Goal: Task Accomplishment & Management: Manage account settings

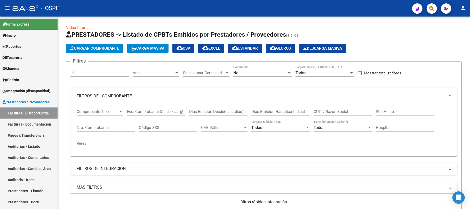
scroll to position [69, 0]
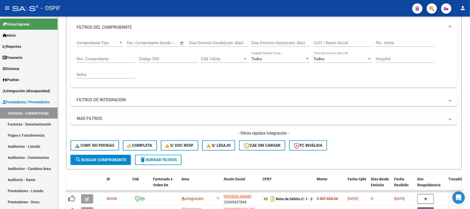
click at [177, 158] on span "delete Borrar Filtros" at bounding box center [158, 159] width 37 height 5
click at [167, 163] on button "delete Borrar Filtros" at bounding box center [158, 159] width 46 height 10
click at [176, 158] on span "delete Borrar Filtros" at bounding box center [158, 159] width 37 height 5
click at [186, 99] on div "Filtros Id Area Area Seleccionar Gerenciador Seleccionar Gerenciador No Confirm…" at bounding box center [263, 76] width 387 height 158
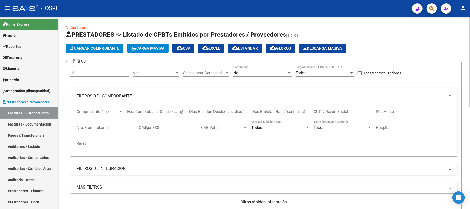
drag, startPoint x: 106, startPoint y: 97, endPoint x: 106, endPoint y: 94, distance: 3.1
click at [106, 96] on mat-panel-title "FILTROS DEL COMPROBANTE" at bounding box center [261, 96] width 368 height 6
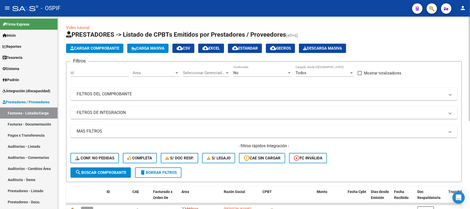
click at [165, 171] on span "delete Borrar Filtros" at bounding box center [158, 172] width 37 height 5
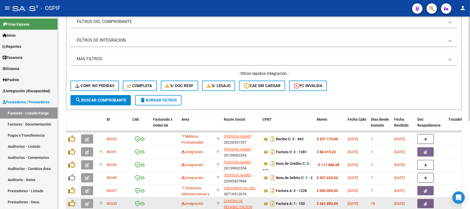
scroll to position [138, 0]
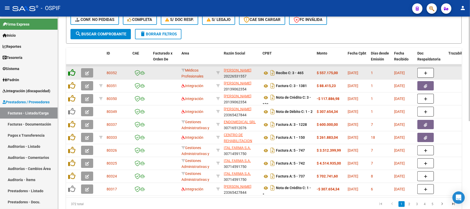
click at [71, 71] on icon at bounding box center [71, 72] width 7 height 7
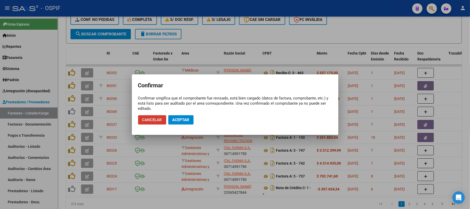
click at [176, 118] on span "Aceptar" at bounding box center [180, 119] width 17 height 5
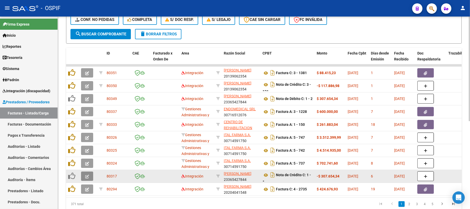
click at [91, 175] on button "button" at bounding box center [87, 175] width 12 height 9
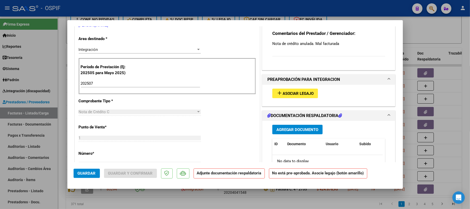
scroll to position [0, 0]
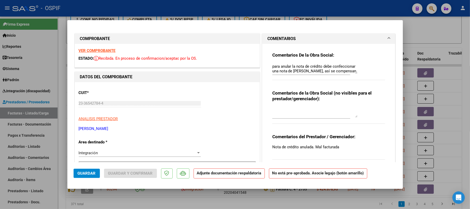
click at [437, 100] on div at bounding box center [235, 104] width 470 height 209
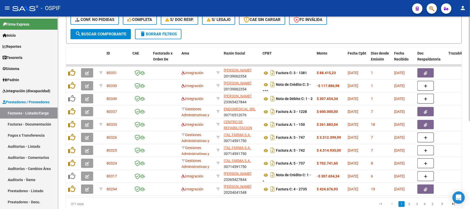
click at [164, 32] on span "delete Borrar Filtros" at bounding box center [158, 34] width 37 height 5
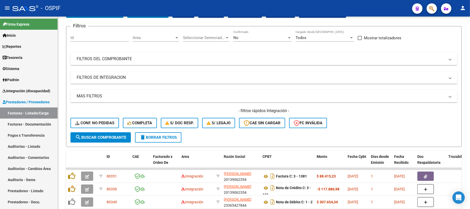
scroll to position [138, 0]
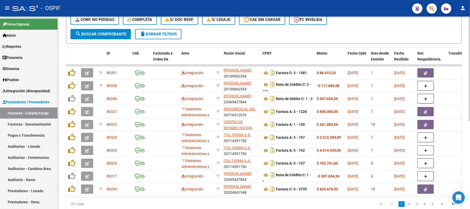
click at [141, 35] on mat-icon "delete" at bounding box center [143, 34] width 6 height 6
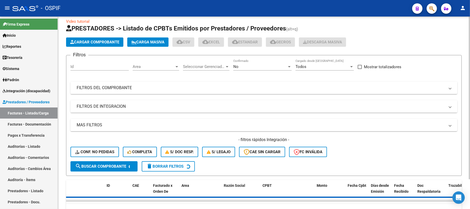
scroll to position [0, 0]
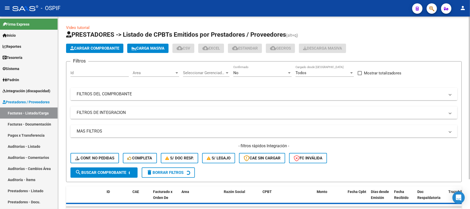
click at [234, 92] on mat-panel-title "FILTROS DEL COMPROBANTE" at bounding box center [261, 94] width 368 height 6
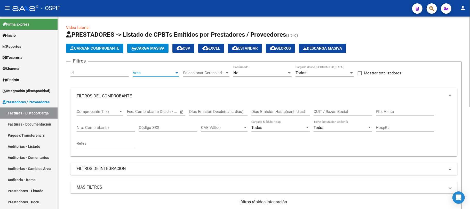
click at [156, 72] on span "Area" at bounding box center [154, 72] width 42 height 5
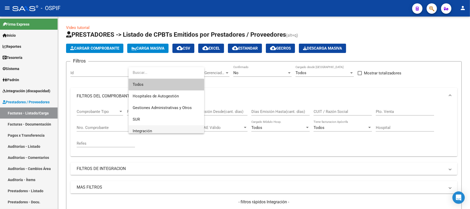
click at [160, 129] on span "Integración" at bounding box center [166, 131] width 67 height 12
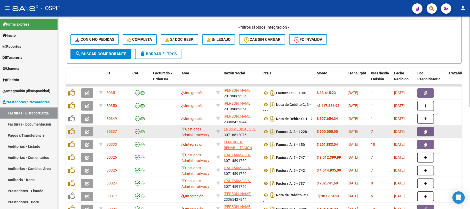
scroll to position [206, 0]
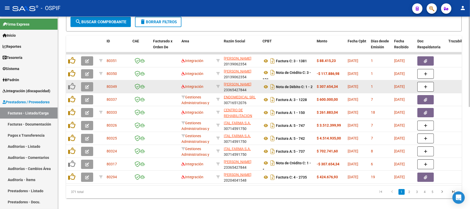
drag, startPoint x: 319, startPoint y: 82, endPoint x: 319, endPoint y: 86, distance: 4.4
click at [319, 86] on div "$ 307.654,34" at bounding box center [329, 87] width 27 height 6
copy strong "307.654,34"
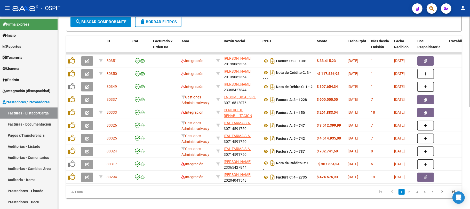
click at [284, 196] on datatable-pager "1 2 3 4 5" at bounding box center [303, 191] width 312 height 9
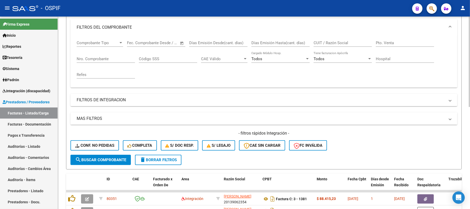
scroll to position [0, 0]
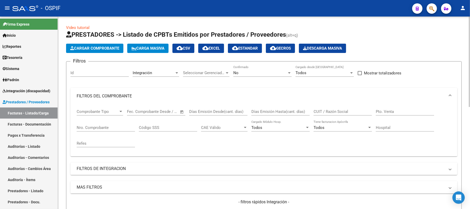
drag, startPoint x: 124, startPoint y: 124, endPoint x: 124, endPoint y: 129, distance: 4.9
click at [124, 127] on div "Nro. Comprobante" at bounding box center [106, 125] width 58 height 11
paste input "16303"
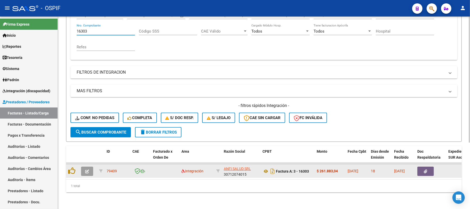
type input "16303"
click at [89, 166] on button "button" at bounding box center [87, 170] width 12 height 9
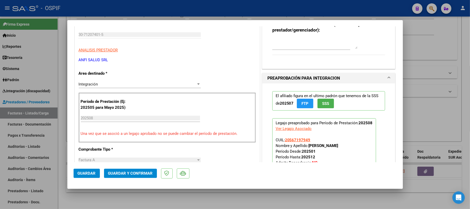
scroll to position [0, 0]
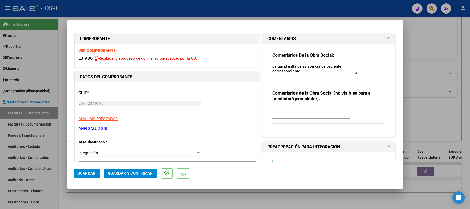
drag, startPoint x: 303, startPoint y: 64, endPoint x: 251, endPoint y: 57, distance: 52.3
drag, startPoint x: 303, startPoint y: 71, endPoint x: 258, endPoint y: 65, distance: 45.1
click at [261, 65] on div "COMENTARIOS Comentarios De la Obra Social: cargar planilla de asistencia de pac…" at bounding box center [329, 85] width 136 height 104
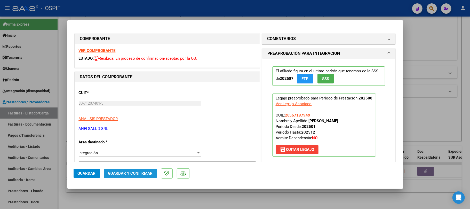
click at [135, 175] on span "Guardar y Confirmar" at bounding box center [130, 173] width 45 height 5
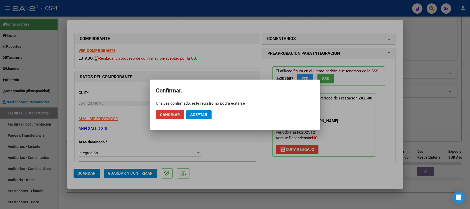
click at [204, 112] on span "Aceptar" at bounding box center [198, 114] width 17 height 5
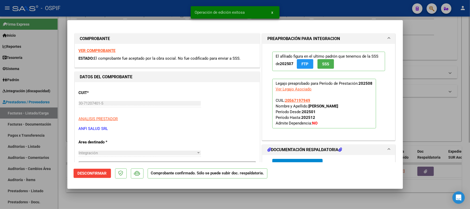
drag, startPoint x: 84, startPoint y: 200, endPoint x: 76, endPoint y: 208, distance: 11.1
click at [84, 202] on div at bounding box center [235, 104] width 470 height 209
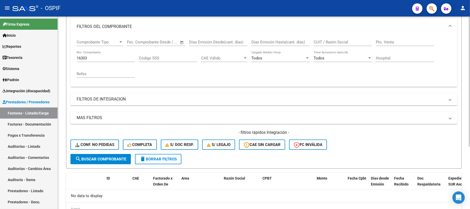
scroll to position [58, 0]
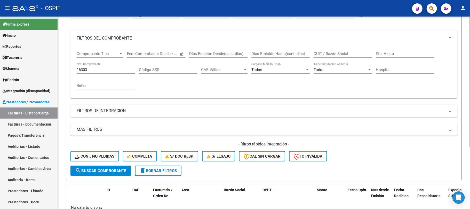
drag, startPoint x: 133, startPoint y: 72, endPoint x: 127, endPoint y: 72, distance: 6.2
click at [129, 72] on div "16303 Nro. Comprobante" at bounding box center [106, 67] width 58 height 11
click at [119, 70] on div "16303 Nro. Comprobante" at bounding box center [106, 67] width 58 height 11
click at [118, 69] on input "16303" at bounding box center [106, 69] width 58 height 5
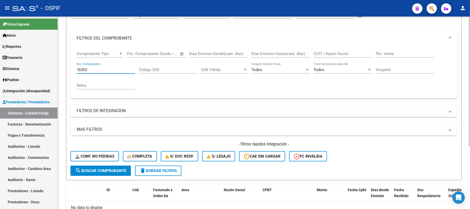
click at [118, 69] on input "16303" at bounding box center [106, 69] width 58 height 5
paste input "089"
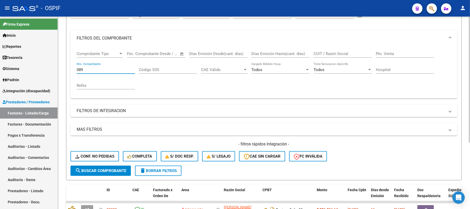
scroll to position [23, 0]
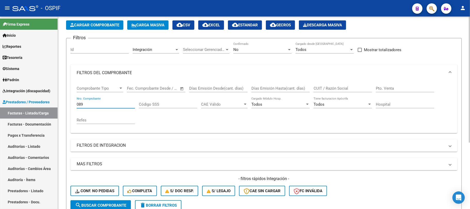
type input "089"
click at [251, 51] on div "No" at bounding box center [260, 49] width 54 height 5
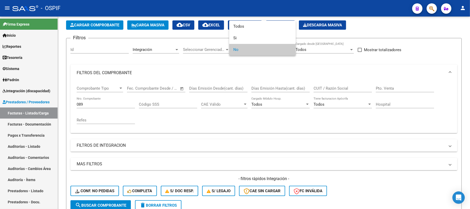
click at [125, 159] on div at bounding box center [235, 104] width 470 height 209
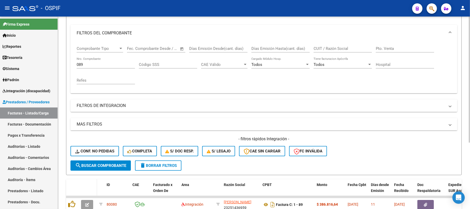
scroll to position [101, 0]
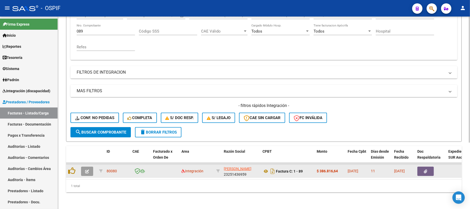
click at [88, 169] on icon "button" at bounding box center [87, 171] width 4 height 4
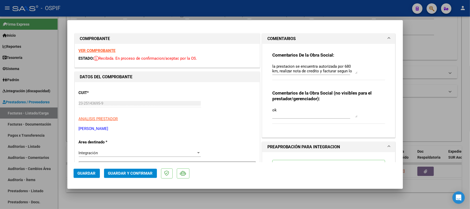
click at [327, 69] on textarea "la prestacion se encuentra autorizada por 680 km, realizar nota de credito y fa…" at bounding box center [314, 68] width 85 height 10
click at [140, 177] on button "Guardar y Confirmar" at bounding box center [130, 172] width 53 height 9
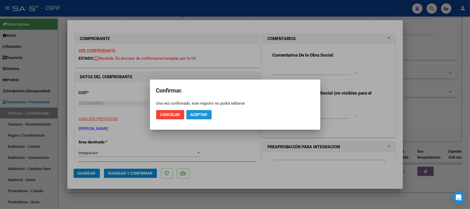
click at [209, 113] on button "Aceptar" at bounding box center [198, 114] width 25 height 9
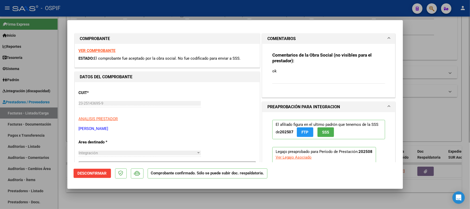
click at [163, 198] on div at bounding box center [235, 104] width 470 height 209
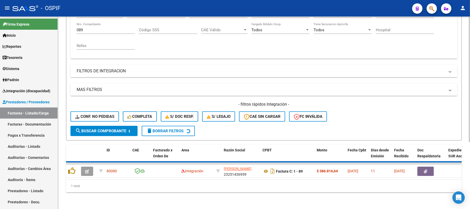
click at [108, 29] on div "089 Nro. Comprobante" at bounding box center [106, 28] width 58 height 11
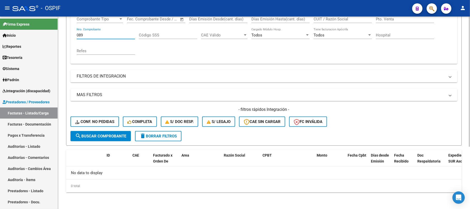
scroll to position [92, 0]
click at [107, 36] on input "089" at bounding box center [106, 35] width 58 height 5
drag, startPoint x: 107, startPoint y: 36, endPoint x: 97, endPoint y: 34, distance: 9.7
click at [97, 34] on input "089" at bounding box center [106, 35] width 58 height 5
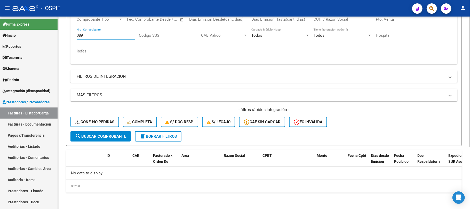
click at [97, 34] on input "089" at bounding box center [106, 35] width 58 height 5
drag, startPoint x: 97, startPoint y: 31, endPoint x: 85, endPoint y: 36, distance: 13.2
click at [85, 36] on input "089" at bounding box center [106, 35] width 58 height 5
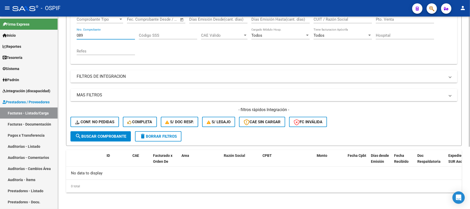
click at [86, 36] on input "089" at bounding box center [106, 35] width 58 height 5
paste input "427"
type input "427"
click at [101, 134] on span "search Buscar Comprobante" at bounding box center [100, 136] width 51 height 5
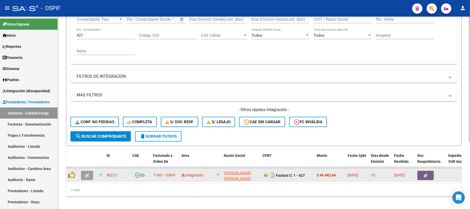
scroll to position [101, 0]
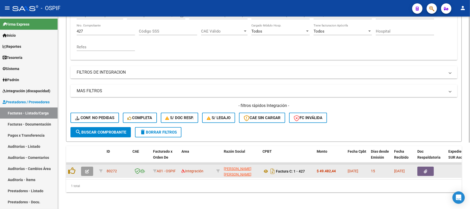
click at [87, 169] on icon "button" at bounding box center [87, 171] width 4 height 4
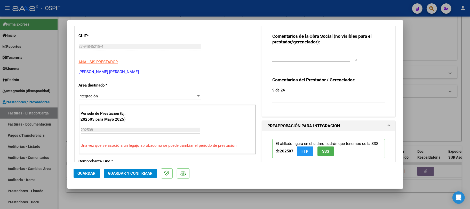
scroll to position [34, 0]
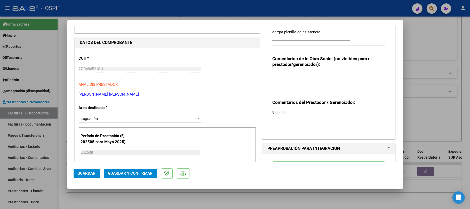
click at [329, 30] on textarea "cargar planilla de asistencia" at bounding box center [314, 34] width 85 height 10
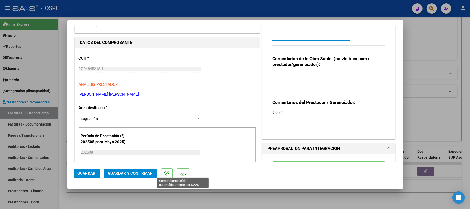
click at [151, 172] on span "Guardar y Confirmar" at bounding box center [130, 173] width 45 height 5
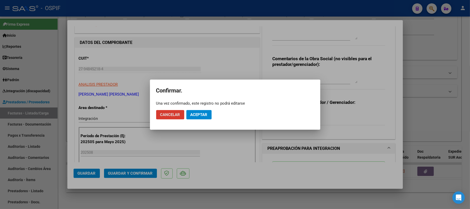
click at [199, 110] on button "Aceptar" at bounding box center [198, 114] width 25 height 9
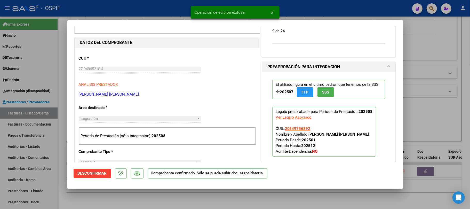
click at [286, 200] on div at bounding box center [235, 104] width 470 height 209
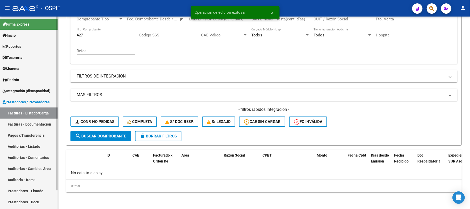
scroll to position [92, 0]
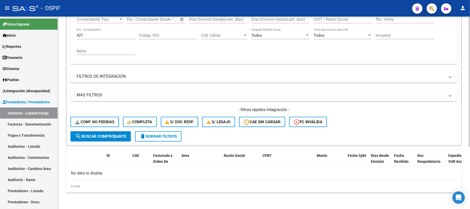
click at [90, 30] on div "427 Nro. Comprobante" at bounding box center [106, 33] width 58 height 11
drag, startPoint x: 90, startPoint y: 30, endPoint x: 89, endPoint y: 34, distance: 3.9
click at [91, 31] on div "427 Nro. Comprobante" at bounding box center [106, 33] width 58 height 11
click at [89, 34] on input "427" at bounding box center [106, 35] width 58 height 5
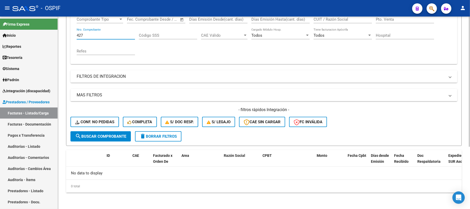
click at [89, 34] on input "427" at bounding box center [106, 35] width 58 height 5
paste input "6"
type input "46"
click at [115, 138] on button "search Buscar Comprobante" at bounding box center [100, 136] width 60 height 10
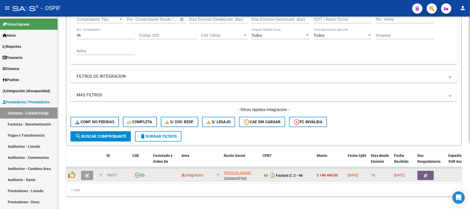
click at [90, 175] on button "button" at bounding box center [87, 174] width 12 height 9
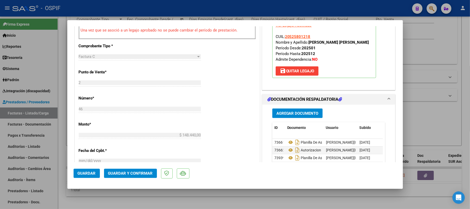
scroll to position [0, 0]
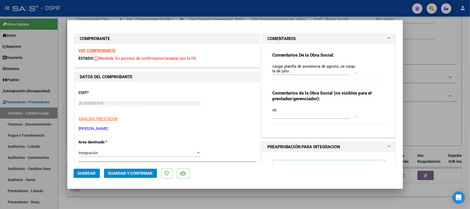
click at [321, 70] on textarea "cargar planilla de asistencia de agosto, se cargo la de julio" at bounding box center [314, 68] width 85 height 10
click at [150, 172] on span "Guardar y Confirmar" at bounding box center [130, 173] width 45 height 5
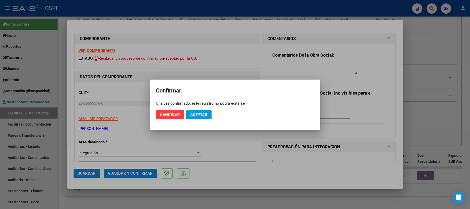
click at [205, 112] on span "Aceptar" at bounding box center [198, 114] width 17 height 5
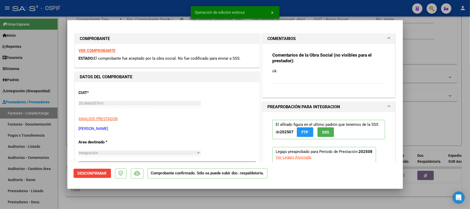
click at [195, 194] on div at bounding box center [235, 104] width 470 height 209
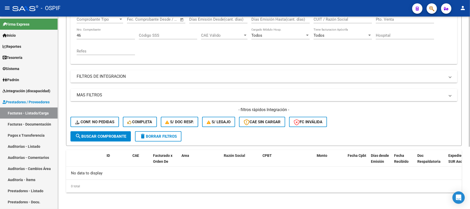
click at [101, 33] on input "46" at bounding box center [106, 35] width 58 height 5
paste input "2470"
click at [113, 139] on button "search Buscar Comprobante" at bounding box center [100, 136] width 60 height 10
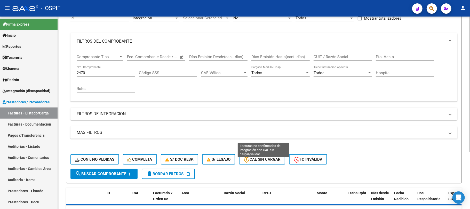
scroll to position [80, 0]
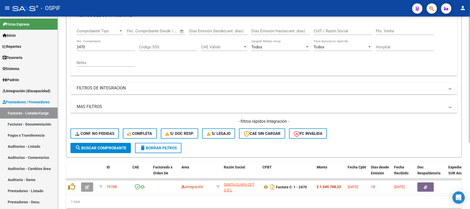
click at [90, 46] on input "2470" at bounding box center [106, 47] width 58 height 5
paste input "883"
type input "883"
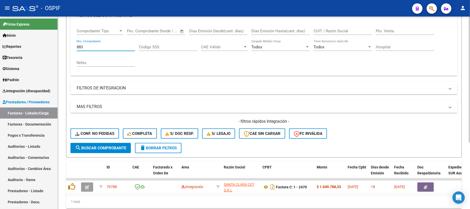
click at [99, 144] on button "search Buscar Comprobante" at bounding box center [100, 148] width 60 height 10
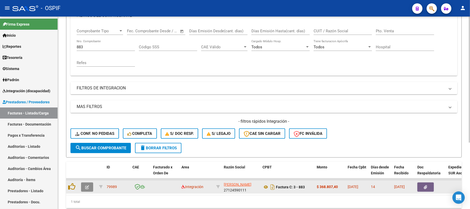
click at [85, 185] on icon "button" at bounding box center [87, 187] width 4 height 4
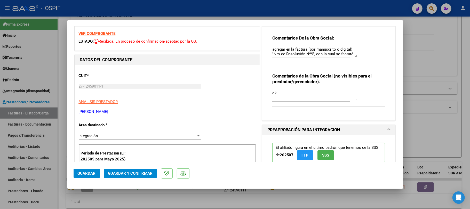
scroll to position [0, 0]
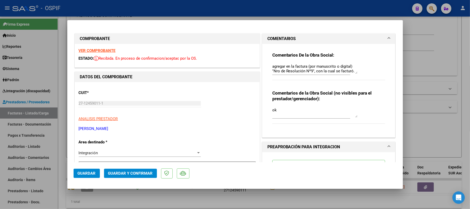
click at [321, 66] on textarea "agregar en la factura (por manuscrito o digital) "Nro de Resolución Nº9", con l…" at bounding box center [314, 68] width 85 height 10
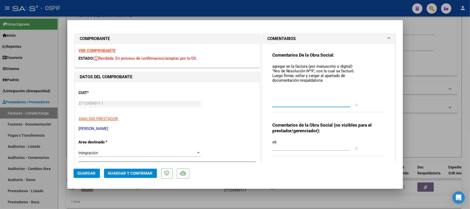
drag, startPoint x: 351, startPoint y: 71, endPoint x: 359, endPoint y: 103, distance: 32.8
click at [359, 103] on div "Comentarios De la Obra Social: agregar en la factura (por manuscrito o digital)…" at bounding box center [328, 84] width 113 height 65
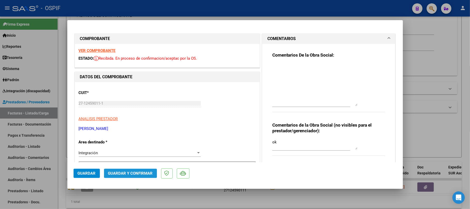
click at [136, 176] on button "Guardar y Confirmar" at bounding box center [130, 172] width 53 height 9
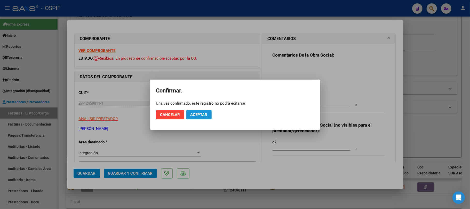
click at [199, 111] on button "Aceptar" at bounding box center [198, 114] width 25 height 9
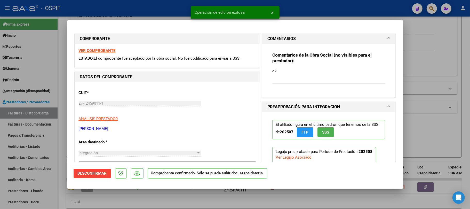
click at [223, 199] on div at bounding box center [235, 104] width 470 height 209
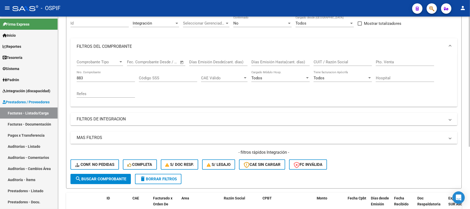
scroll to position [12, 0]
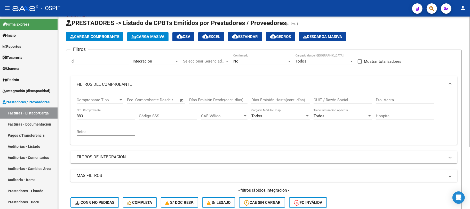
click at [265, 65] on div "No Confirmado" at bounding box center [262, 62] width 58 height 16
click at [264, 62] on div "No" at bounding box center [260, 61] width 54 height 5
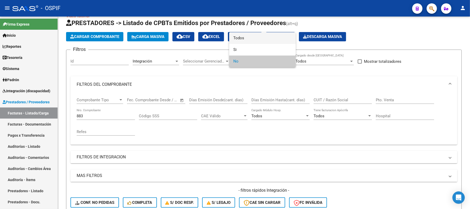
click at [254, 38] on span "Todos" at bounding box center [262, 38] width 58 height 12
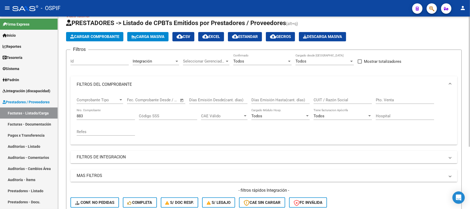
click at [333, 95] on div "CUIT / Razón Social" at bounding box center [342, 98] width 58 height 11
type input "cemi"
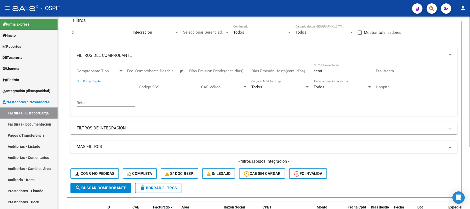
scroll to position [0, 0]
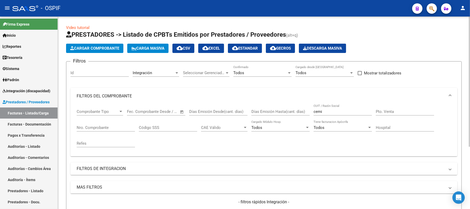
click at [146, 69] on div "Integración Area" at bounding box center [156, 71] width 46 height 11
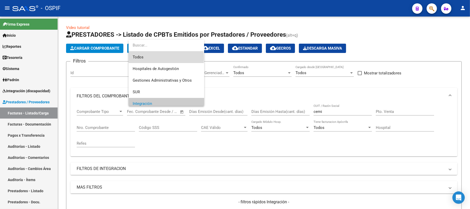
click at [159, 58] on span "Todos" at bounding box center [166, 57] width 67 height 12
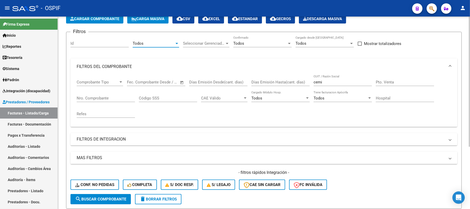
scroll to position [34, 0]
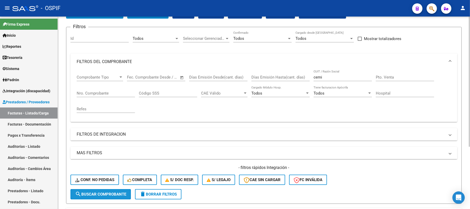
click at [101, 197] on button "search Buscar Comprobante" at bounding box center [100, 194] width 60 height 10
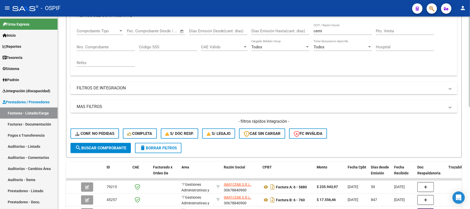
scroll to position [149, 0]
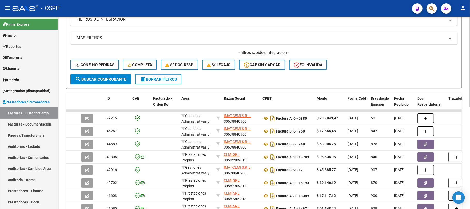
click at [158, 77] on span "delete Borrar Filtros" at bounding box center [158, 79] width 37 height 5
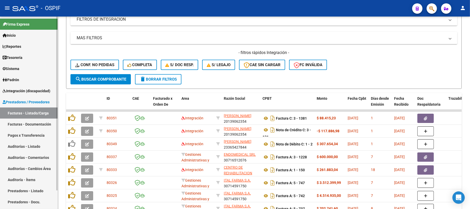
scroll to position [115, 0]
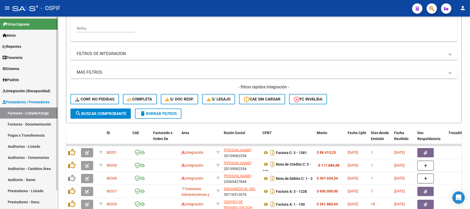
click at [21, 189] on link "Prestadores - Listado" at bounding box center [29, 190] width 58 height 11
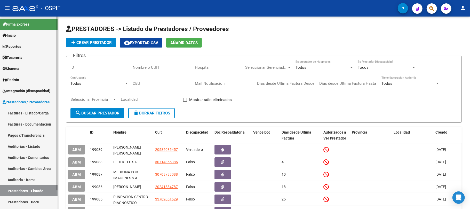
click at [27, 70] on link "Sistema" at bounding box center [29, 68] width 58 height 11
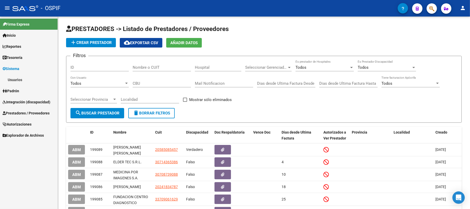
click at [27, 75] on link "Usuarios" at bounding box center [29, 79] width 58 height 11
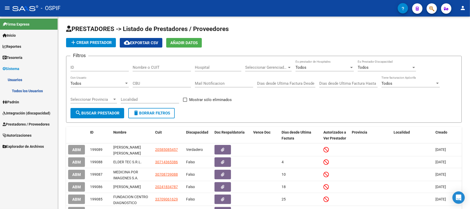
click at [36, 90] on link "Todos los Usuarios" at bounding box center [29, 90] width 58 height 11
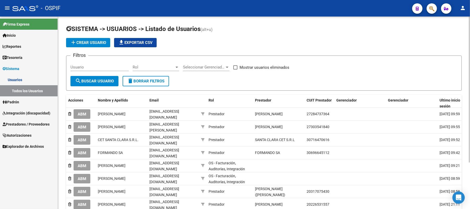
drag, startPoint x: 94, startPoint y: 70, endPoint x: 96, endPoint y: 65, distance: 5.5
click at [94, 70] on div "Usuario" at bounding box center [99, 65] width 58 height 11
click at [96, 65] on input "Usuario" at bounding box center [99, 67] width 58 height 5
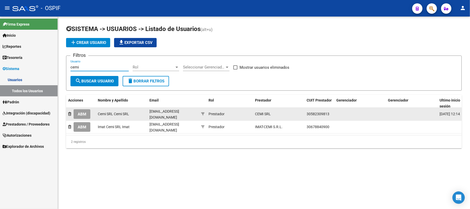
type input "cemi"
click at [77, 115] on button "ABM" at bounding box center [82, 114] width 17 height 10
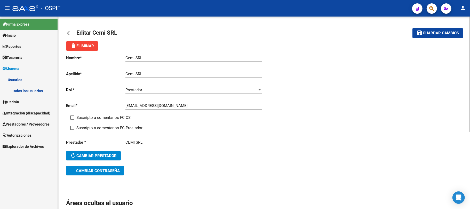
click at [105, 173] on span "add Cambiar Contraseña" at bounding box center [95, 170] width 50 height 5
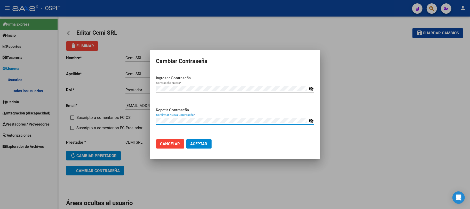
click at [186, 139] on button "Aceptar" at bounding box center [198, 143] width 25 height 9
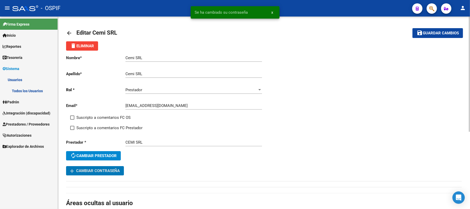
click at [430, 32] on span "Guardar cambios" at bounding box center [440, 33] width 36 height 5
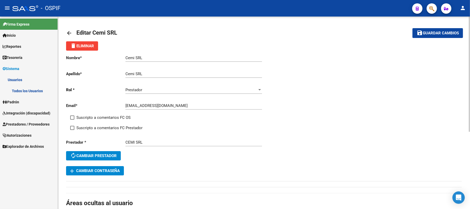
click at [135, 109] on div "[EMAIL_ADDRESS][DOMAIN_NAME] Ingresar email" at bounding box center [193, 103] width 136 height 11
click at [141, 105] on input "[EMAIL_ADDRESS][DOMAIN_NAME]" at bounding box center [193, 105] width 136 height 5
click at [21, 123] on span "Prestadores / Proveedores" at bounding box center [26, 124] width 47 height 6
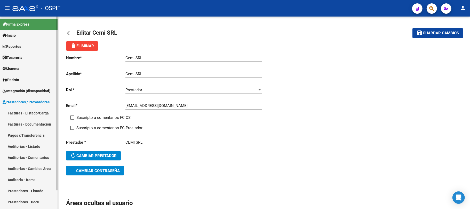
click at [24, 112] on link "Facturas - Listado/Carga" at bounding box center [29, 112] width 58 height 11
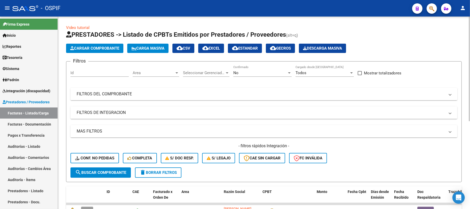
click at [154, 90] on mat-expansion-panel-header "FILTROS DEL COMPROBANTE" at bounding box center [263, 94] width 387 height 12
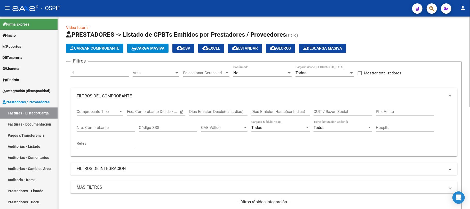
click at [111, 128] on input "Nro. Comprobante" at bounding box center [106, 127] width 58 height 5
paste input "2723"
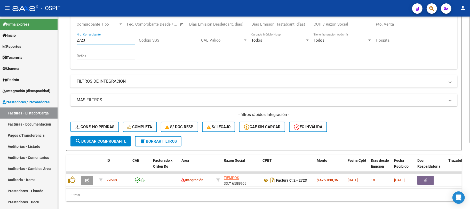
scroll to position [101, 0]
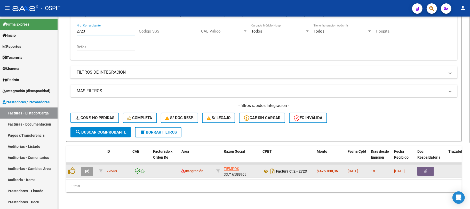
type input "2723"
click at [82, 167] on datatable-body-cell at bounding box center [88, 171] width 18 height 13
click at [90, 169] on button "button" at bounding box center [87, 170] width 12 height 9
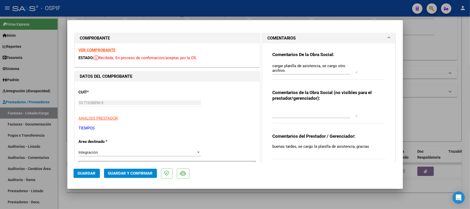
scroll to position [0, 0]
click at [283, 67] on textarea "cargar planilla de asistencia, se cargo otro archivo" at bounding box center [314, 68] width 85 height 10
click at [130, 173] on span "Guardar y Confirmar" at bounding box center [130, 173] width 45 height 5
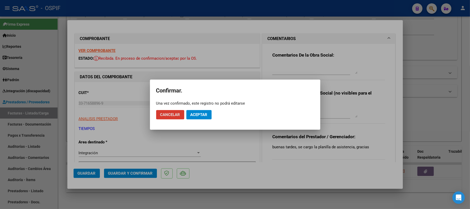
click at [199, 119] on button "Aceptar" at bounding box center [198, 114] width 25 height 9
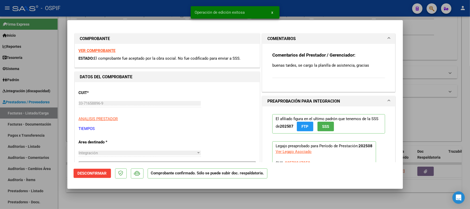
click at [241, 192] on div at bounding box center [235, 104] width 470 height 209
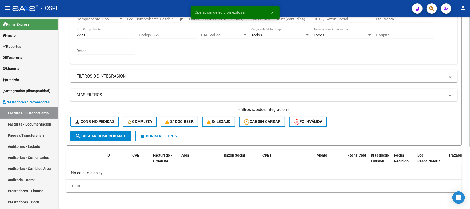
scroll to position [92, 0]
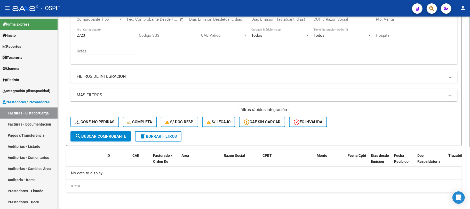
drag, startPoint x: 150, startPoint y: 137, endPoint x: 155, endPoint y: 154, distance: 18.0
click at [150, 137] on span "delete Borrar Filtros" at bounding box center [158, 136] width 37 height 5
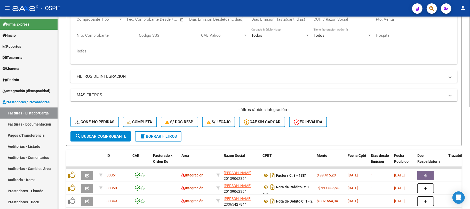
click at [218, 143] on form "Filtros Id Area Area Seleccionar Gerenciador Seleccionar Gerenciador No Confirm…" at bounding box center [263, 57] width 395 height 177
drag, startPoint x: 106, startPoint y: 38, endPoint x: 97, endPoint y: 35, distance: 9.4
paste input "2723"
click at [103, 135] on span "search Buscar Comprobante" at bounding box center [100, 136] width 51 height 5
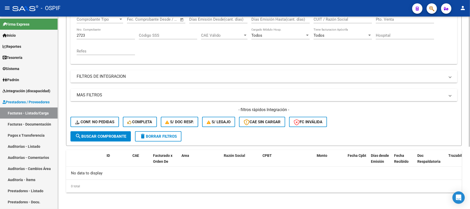
click at [118, 40] on div "2723 Nro. Comprobante" at bounding box center [106, 36] width 58 height 16
click at [120, 35] on input "2723" at bounding box center [106, 35] width 58 height 5
paste input "14238"
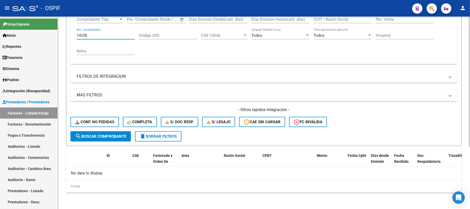
type input "14238"
click at [122, 136] on span "search Buscar Comprobante" at bounding box center [100, 136] width 51 height 5
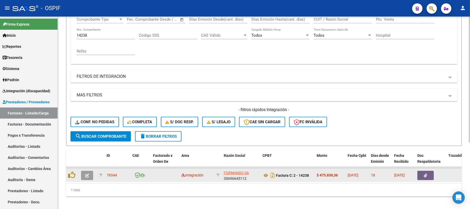
click at [88, 177] on icon "button" at bounding box center [87, 175] width 4 height 4
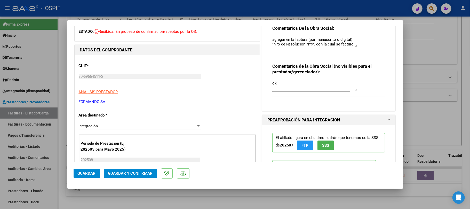
scroll to position [34, 0]
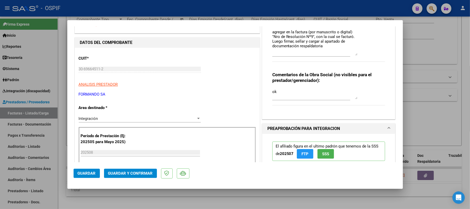
drag, startPoint x: 354, startPoint y: 37, endPoint x: 355, endPoint y: 53, distance: 16.0
click at [355, 53] on div "Comentarios De la Obra Social: agregar en la factura (por manuscrito o digital)…" at bounding box center [328, 42] width 113 height 49
click at [72, 69] on mat-dialog-content "COMPROBANTE VER COMPROBANTE ESTADO: Recibida. En proceso de confirmacion/acepta…" at bounding box center [234, 94] width 335 height 136
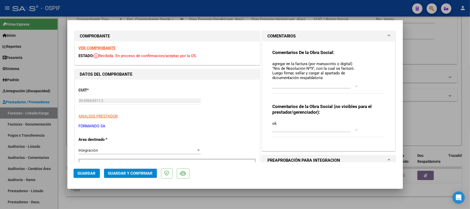
scroll to position [0, 0]
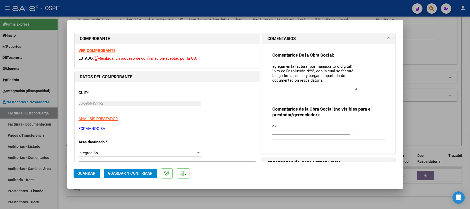
click at [300, 77] on textarea "agregar en la factura (por manuscrito o digital) "Nro de Resolución Nº9", con l…" at bounding box center [314, 76] width 85 height 26
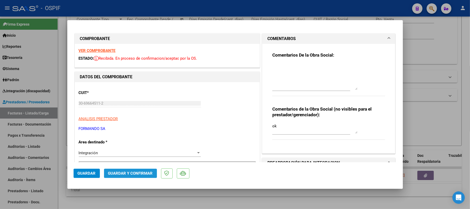
click at [140, 174] on span "Guardar y Confirmar" at bounding box center [130, 173] width 45 height 5
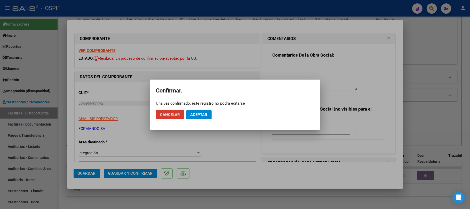
click at [203, 109] on mat-dialog-actions "Cancelar Aceptar" at bounding box center [235, 115] width 158 height 18
click at [198, 115] on span "Aceptar" at bounding box center [198, 114] width 17 height 5
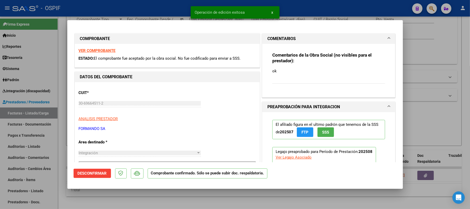
click at [205, 200] on div at bounding box center [235, 104] width 470 height 209
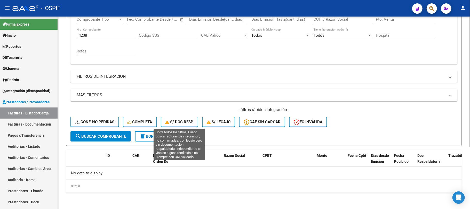
click at [155, 140] on button "delete Borrar Filtros" at bounding box center [158, 136] width 46 height 10
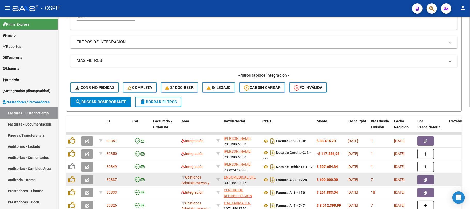
scroll to position [161, 0]
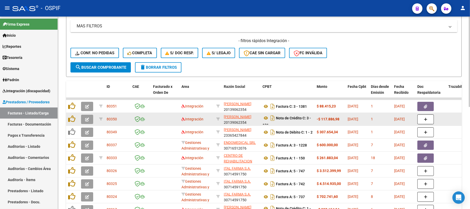
click at [87, 120] on icon "button" at bounding box center [87, 119] width 4 height 4
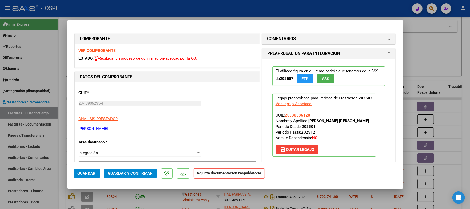
scroll to position [34, 0]
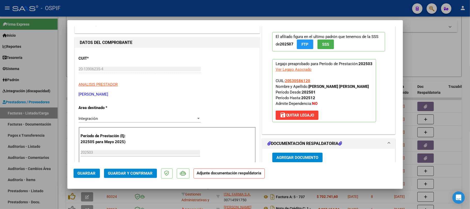
click at [123, 117] on div "Integración" at bounding box center [137, 118] width 117 height 5
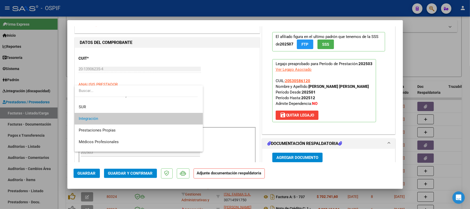
scroll to position [54, 0]
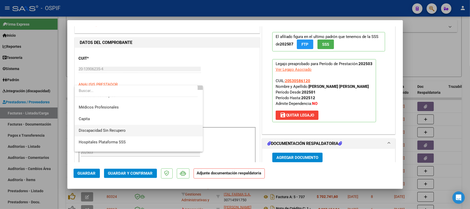
click at [120, 129] on span "Discapacidad Sin Recupero" at bounding box center [102, 130] width 47 height 5
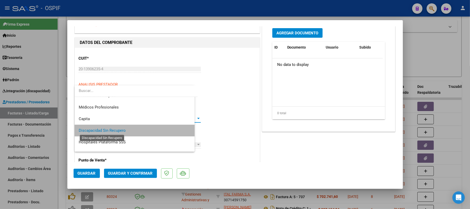
click at [134, 176] on button "Guardar y Confirmar" at bounding box center [130, 172] width 53 height 9
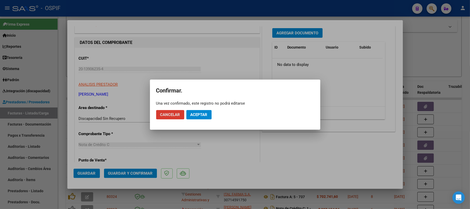
click at [201, 116] on span "Aceptar" at bounding box center [198, 114] width 17 height 5
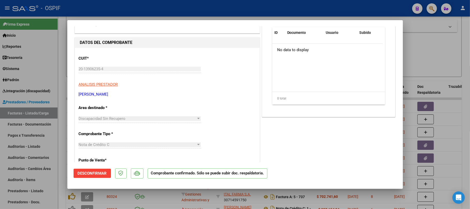
scroll to position [0, 0]
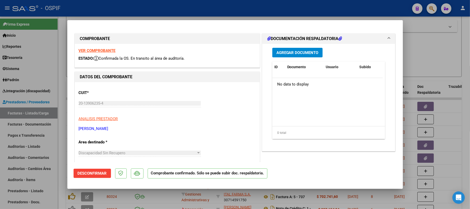
click at [433, 68] on div at bounding box center [235, 104] width 470 height 209
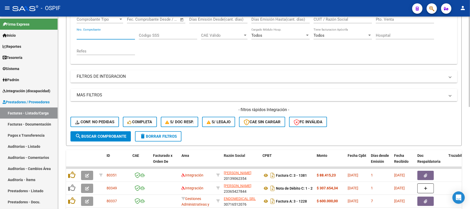
click at [119, 37] on input "Nro. Comprobante" at bounding box center [106, 35] width 58 height 5
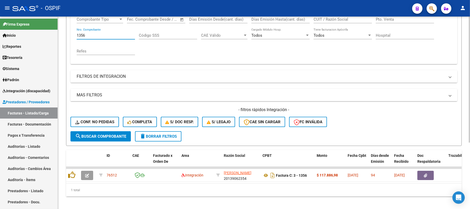
type input "1356"
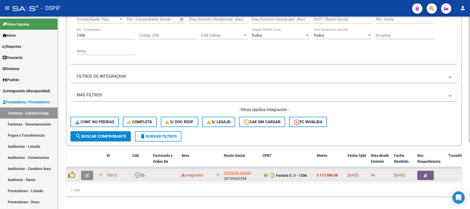
click at [89, 177] on button "button" at bounding box center [87, 174] width 12 height 9
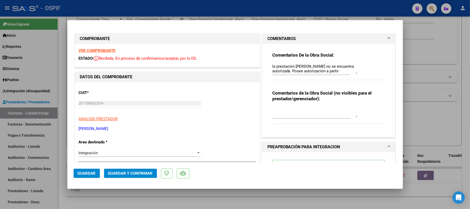
click at [297, 58] on div "Comentarios De la Obra Social: la prestación [PERSON_NAME] no se encuentra auto…" at bounding box center [328, 68] width 113 height 33
click at [294, 72] on textarea "la prestación [PERSON_NAME] no se encuentra autorizada. Posee autorización a pa…" at bounding box center [314, 68] width 85 height 10
drag, startPoint x: 294, startPoint y: 72, endPoint x: 388, endPoint y: 71, distance: 93.9
click at [301, 71] on textarea "la prestación [PERSON_NAME] no se encuentra autorizada. Posee autorización a pa…" at bounding box center [314, 68] width 85 height 10
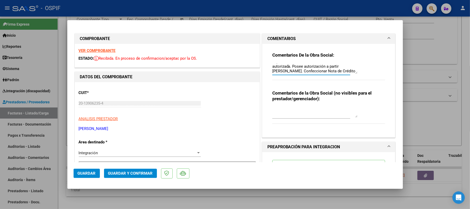
drag, startPoint x: 347, startPoint y: 73, endPoint x: 355, endPoint y: 68, distance: 9.7
click at [350, 74] on textarea "la prestación [PERSON_NAME] no se encuentra autorizada. Posee autorización a pa…" at bounding box center [314, 68] width 85 height 10
click at [356, 80] on div "Comentarios De la Obra Social: la prestación [PERSON_NAME] no se encuentra auto…" at bounding box center [328, 68] width 113 height 33
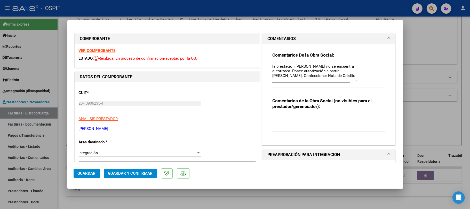
scroll to position [0, 0]
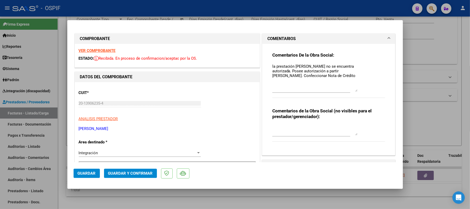
drag, startPoint x: 352, startPoint y: 76, endPoint x: 338, endPoint y: 101, distance: 28.0
click at [354, 92] on textarea "la prestación [PERSON_NAME] no se encuentra autorizada. Posee autorización a pa…" at bounding box center [314, 77] width 85 height 28
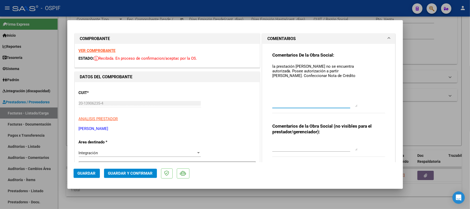
drag, startPoint x: 325, startPoint y: 83, endPoint x: 257, endPoint y: 62, distance: 70.8
click at [262, 64] on div "Comentarios De la Obra Social: la prestación [PERSON_NAME] no se encuentra auto…" at bounding box center [328, 107] width 133 height 126
type textarea "anulada por nc"
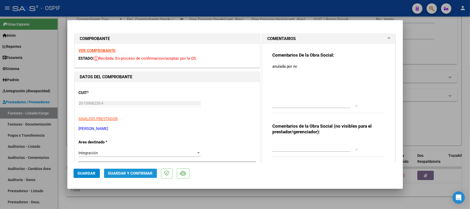
click at [134, 176] on button "Guardar y Confirmar" at bounding box center [130, 172] width 53 height 9
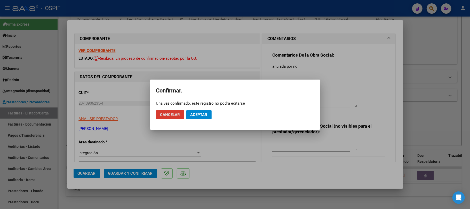
click at [169, 111] on button "Cancelar" at bounding box center [170, 114] width 28 height 9
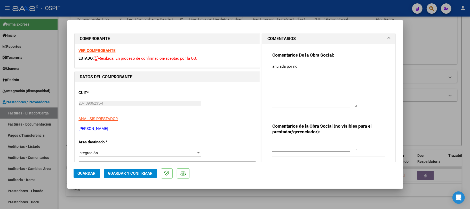
click at [171, 156] on div "Integración Seleccionar Area" at bounding box center [140, 153] width 122 height 8
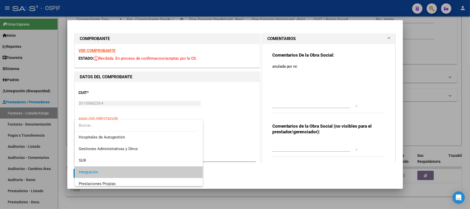
scroll to position [54, 0]
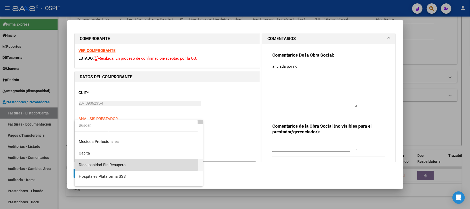
click at [136, 162] on span "Discapacidad Sin Recupero" at bounding box center [139, 165] width 120 height 12
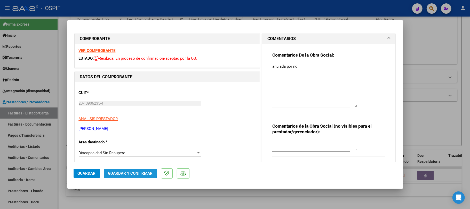
click at [119, 171] on span "Guardar y Confirmar" at bounding box center [130, 173] width 45 height 5
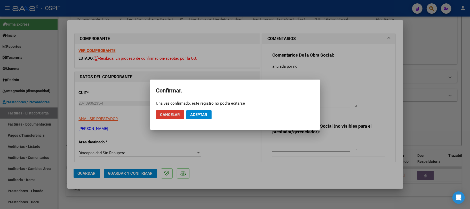
click at [213, 112] on mat-dialog-actions "Cancelar Aceptar" at bounding box center [235, 115] width 158 height 18
click at [202, 113] on span "Aceptar" at bounding box center [198, 114] width 17 height 5
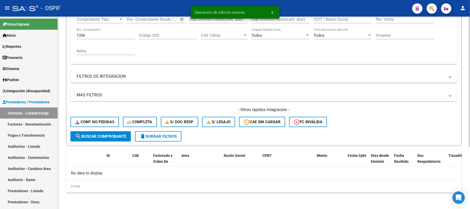
click at [92, 32] on div "1356 Nro. Comprobante" at bounding box center [106, 33] width 58 height 11
click at [90, 35] on input "1356" at bounding box center [106, 35] width 58 height 5
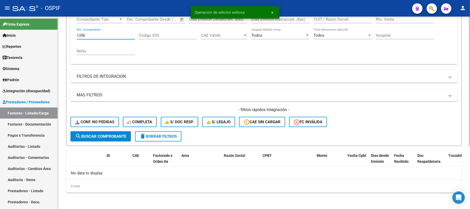
click at [90, 35] on input "1356" at bounding box center [106, 35] width 58 height 5
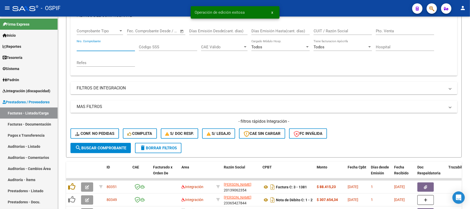
scroll to position [92, 0]
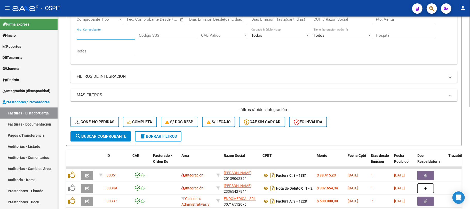
click at [175, 138] on button "delete Borrar Filtros" at bounding box center [158, 136] width 46 height 10
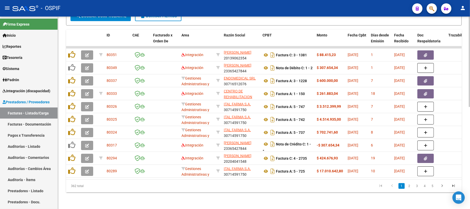
scroll to position [45, 0]
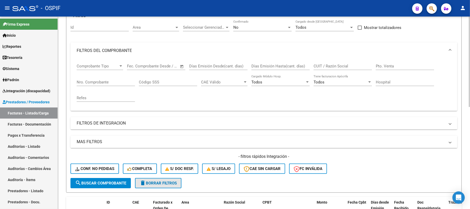
click at [150, 180] on button "delete Borrar Filtros" at bounding box center [158, 183] width 46 height 10
click at [157, 185] on span "delete Borrar Filtros" at bounding box center [158, 183] width 37 height 5
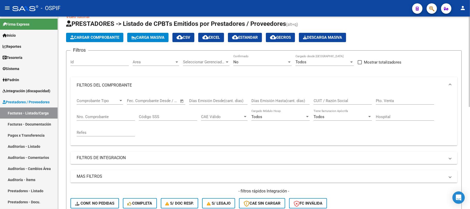
click at [258, 65] on div "No Confirmado" at bounding box center [262, 60] width 58 height 11
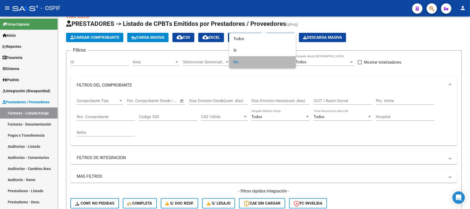
click at [259, 63] on span "No" at bounding box center [262, 62] width 58 height 12
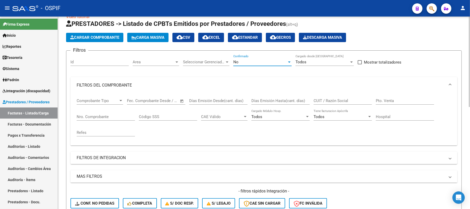
click at [258, 62] on div "No" at bounding box center [260, 62] width 54 height 5
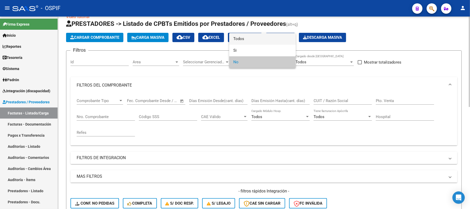
click at [263, 38] on span "Todos" at bounding box center [262, 39] width 58 height 12
click at [328, 98] on input "CUIT / Razón Social" at bounding box center [342, 100] width 58 height 5
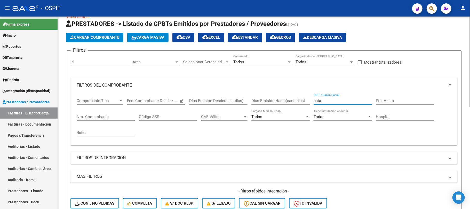
type input "cata"
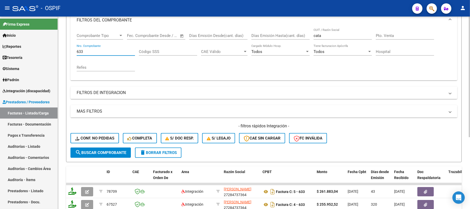
scroll to position [114, 0]
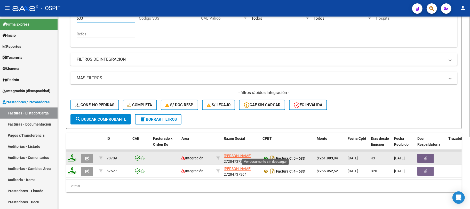
type input "633"
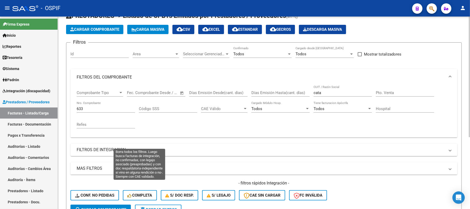
scroll to position [0, 0]
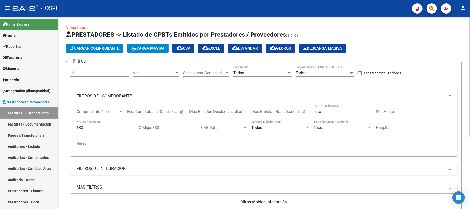
drag, startPoint x: 333, startPoint y: 115, endPoint x: 310, endPoint y: 118, distance: 23.7
click at [311, 118] on div "Comprobante Tipo Comprobante Tipo Fecha inicio – Fecha fin Fec. Comprobante Des…" at bounding box center [264, 128] width 374 height 48
click at [224, 64] on form "Filtros Id Area Area Seleccionar Gerenciador Seleccionar Gerenciador Todos Conf…" at bounding box center [263, 149] width 395 height 177
click at [240, 71] on span "Todos" at bounding box center [238, 72] width 11 height 5
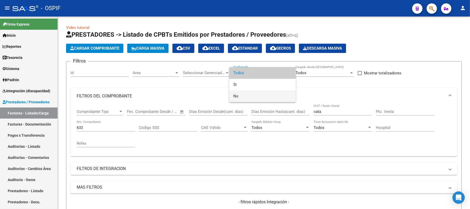
click at [258, 101] on span "No" at bounding box center [262, 96] width 58 height 12
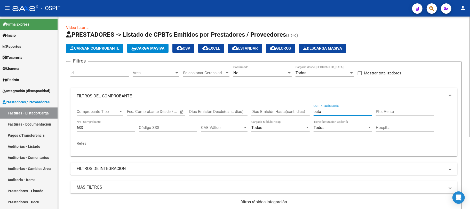
drag, startPoint x: 330, startPoint y: 110, endPoint x: 193, endPoint y: 135, distance: 138.4
click at [290, 109] on div "Comprobante Tipo Comprobante Tipo Fecha inicio – Fecha fin Fec. Comprobante Des…" at bounding box center [264, 128] width 374 height 48
click at [58, 125] on div "Video tutorial PRESTADORES -> Listado de CPBTs Emitidos por Prestadores / Prove…" at bounding box center [264, 167] width 412 height 301
paste input "2470"
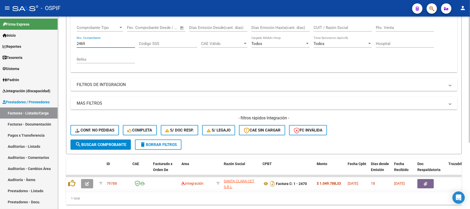
scroll to position [101, 0]
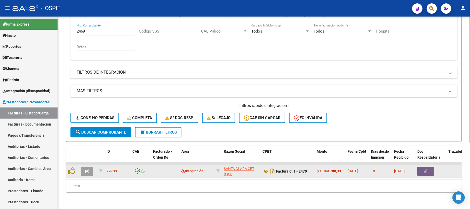
type input "2469"
click at [87, 169] on icon "button" at bounding box center [87, 171] width 4 height 4
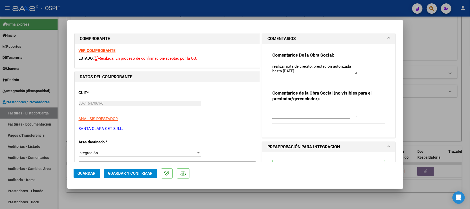
click at [308, 69] on textarea "realizar nota de credito, prestacion autorizada hasta [DATE]." at bounding box center [314, 68] width 85 height 10
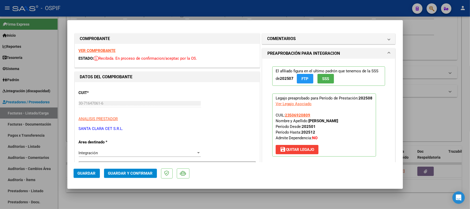
click at [143, 171] on span "Guardar y Confirmar" at bounding box center [130, 173] width 45 height 5
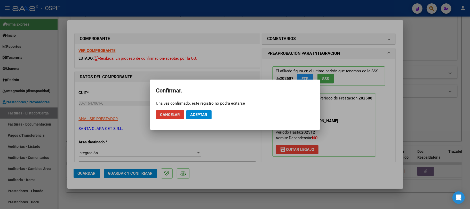
click at [207, 114] on span "Aceptar" at bounding box center [198, 114] width 17 height 5
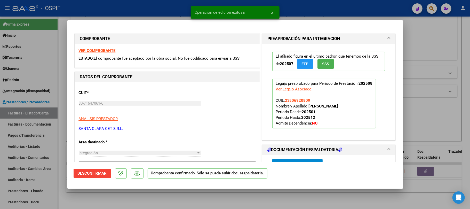
click at [169, 195] on div at bounding box center [235, 104] width 470 height 209
type input "$ 0,00"
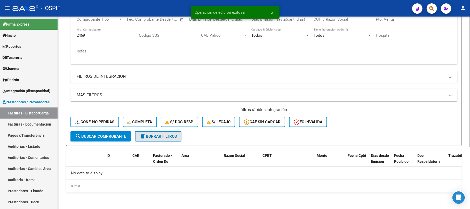
click at [157, 135] on span "delete Borrar Filtros" at bounding box center [158, 136] width 37 height 5
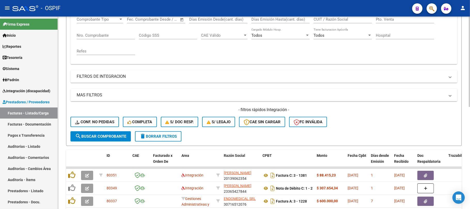
scroll to position [0, 0]
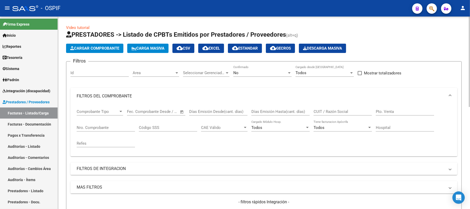
click at [259, 69] on div "No Confirmado" at bounding box center [262, 71] width 58 height 11
click at [266, 72] on div "No" at bounding box center [260, 72] width 54 height 5
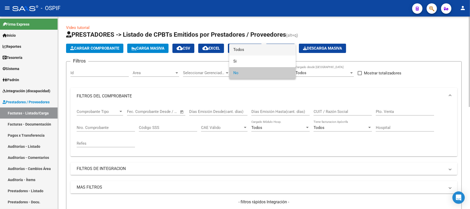
click at [255, 51] on span "Todos" at bounding box center [262, 50] width 58 height 12
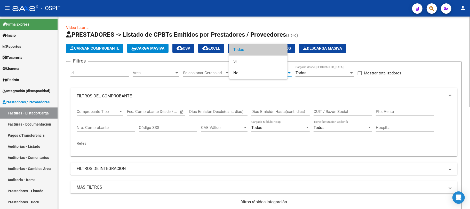
click at [348, 114] on input "CUIT / Razón Social" at bounding box center [342, 111] width 58 height 5
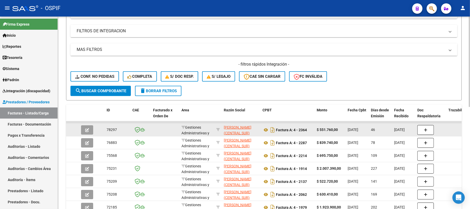
scroll to position [172, 0]
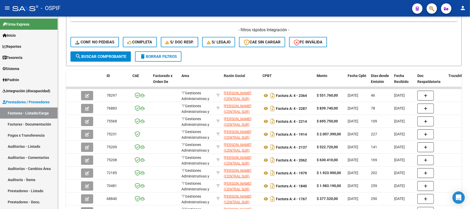
type input "[PERSON_NAME]"
